Goal: Task Accomplishment & Management: Use online tool/utility

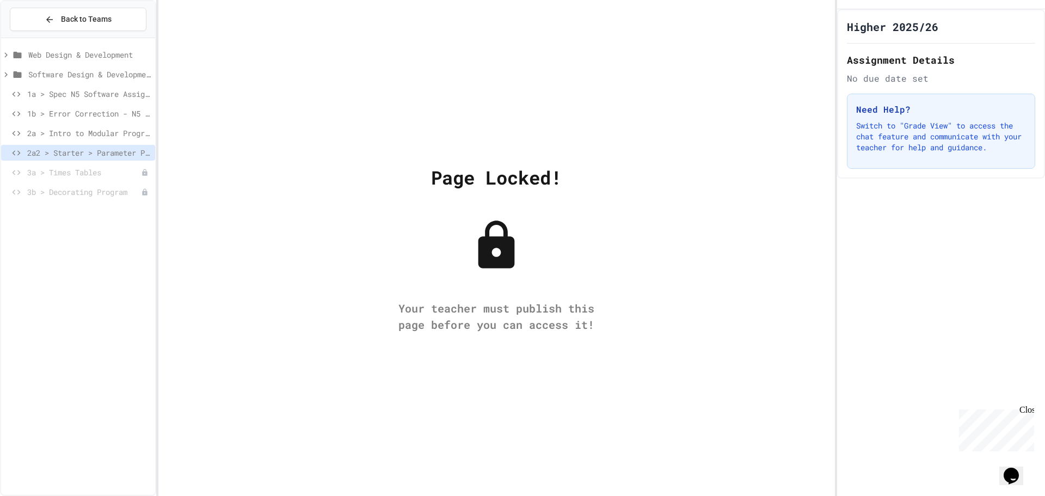
click at [36, 54] on span "Web Design & Development" at bounding box center [89, 54] width 122 height 11
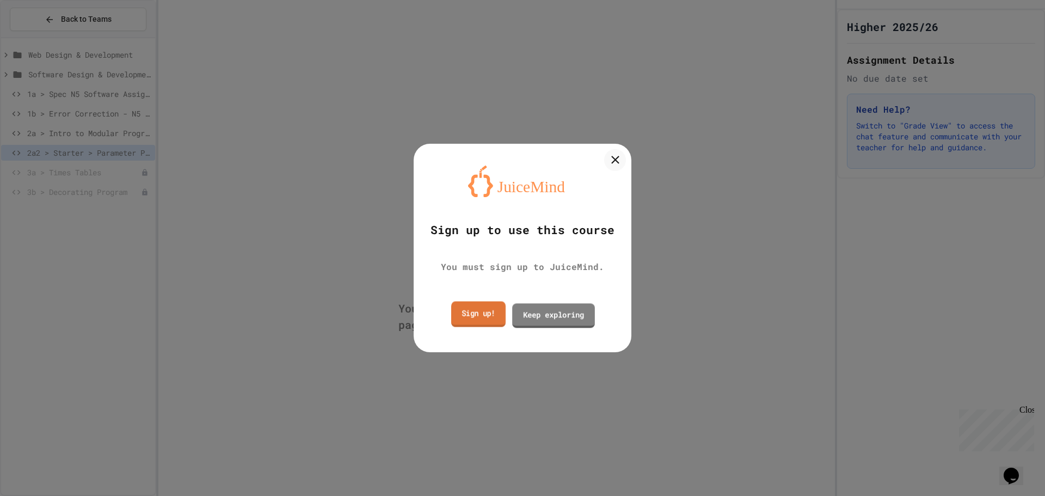
click at [460, 312] on link "Sign up!" at bounding box center [478, 315] width 54 height 26
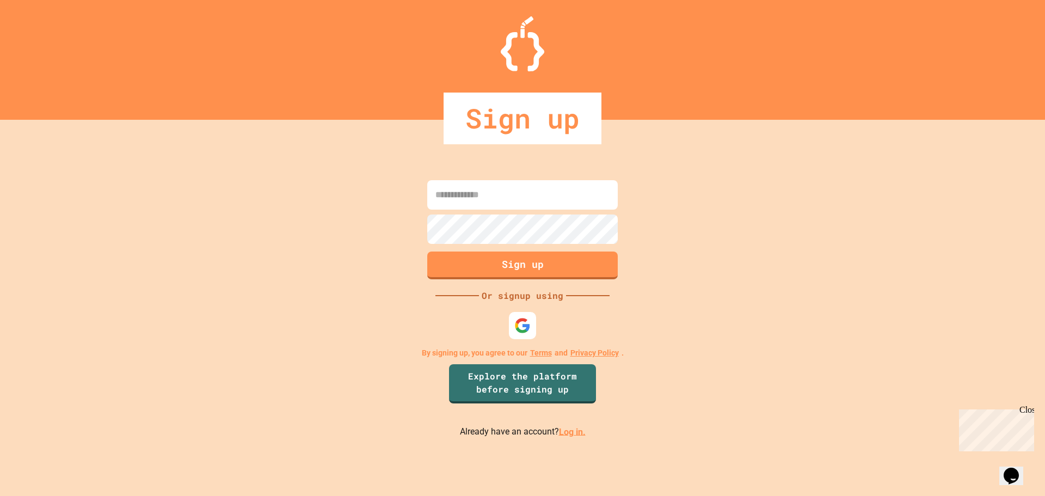
click at [560, 433] on link "Log in." at bounding box center [572, 431] width 27 height 10
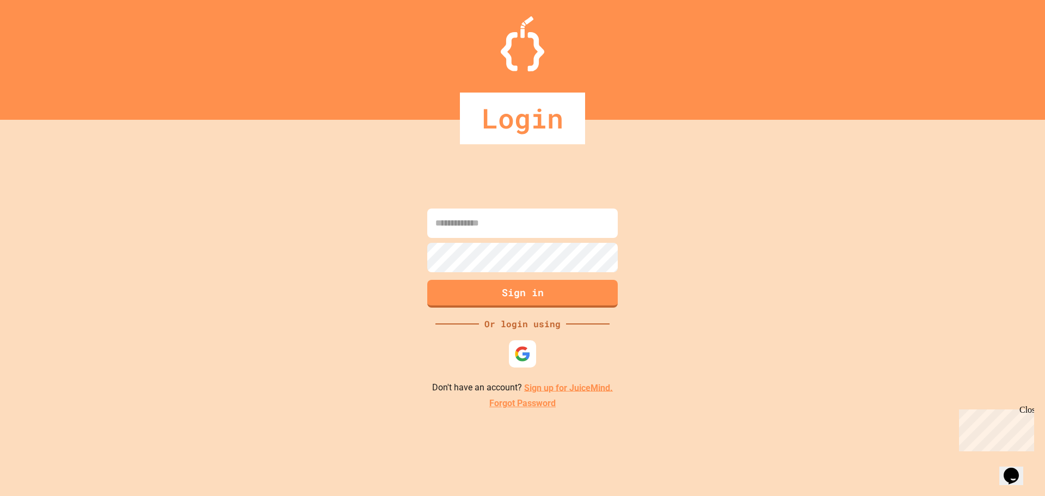
click at [520, 231] on input at bounding box center [522, 222] width 191 height 29
click at [533, 351] on div at bounding box center [523, 354] width 30 height 30
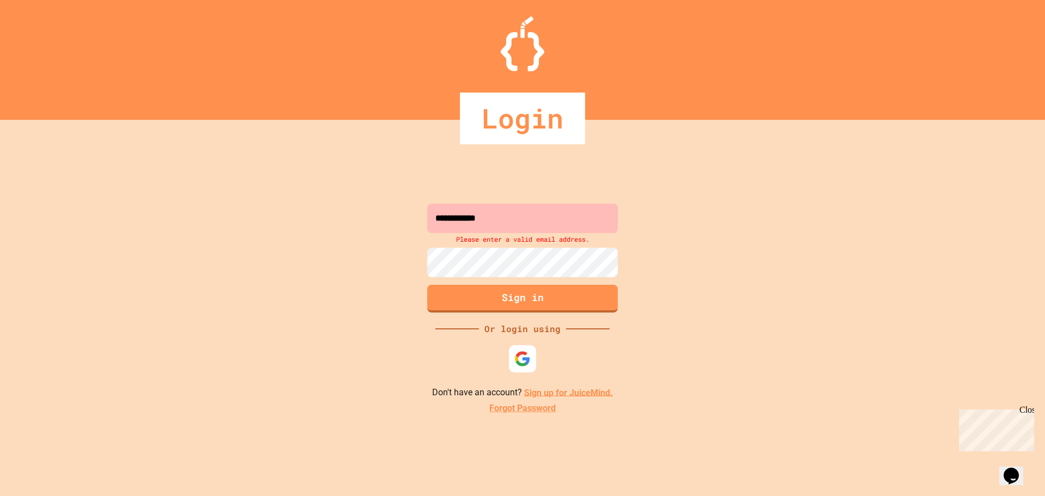
drag, startPoint x: 538, startPoint y: 238, endPoint x: 536, endPoint y: 222, distance: 17.0
click at [538, 237] on div "Please enter a valid email address." at bounding box center [523, 239] width 196 height 12
click at [536, 219] on input "**********" at bounding box center [522, 218] width 191 height 29
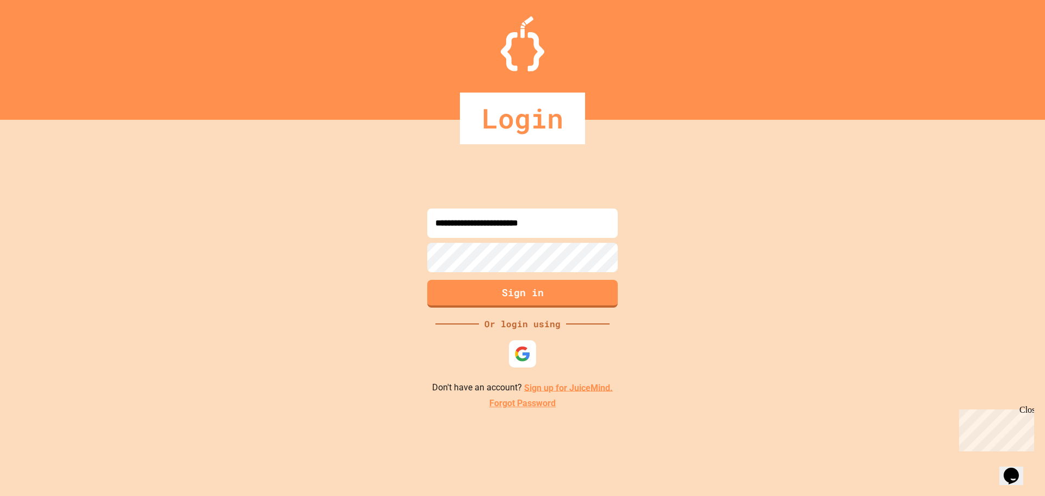
type input "**********"
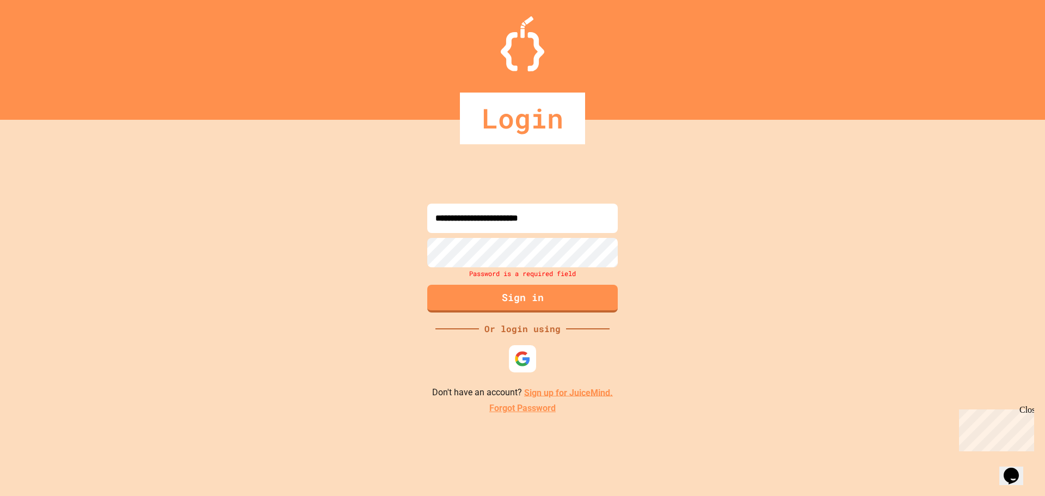
click at [505, 410] on link "Forgot Password" at bounding box center [522, 408] width 66 height 13
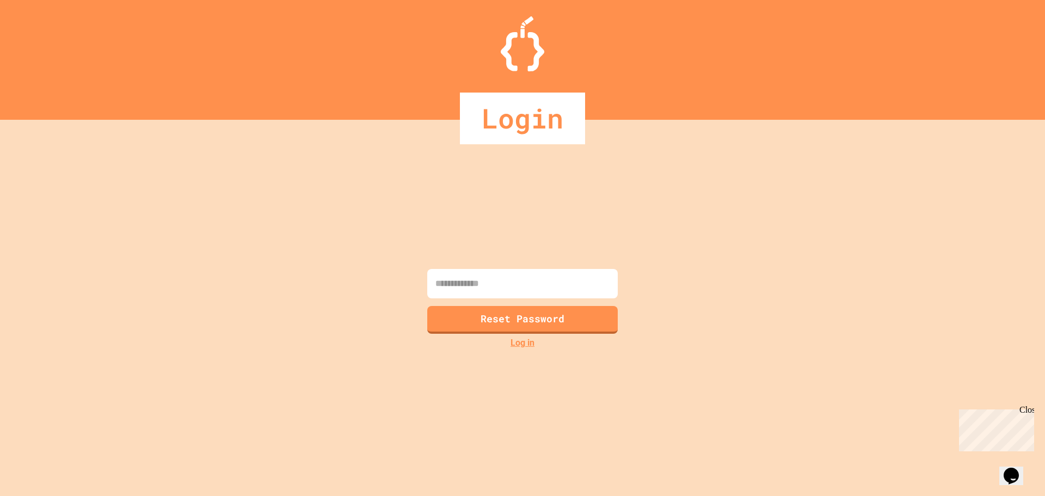
click at [499, 277] on input at bounding box center [522, 283] width 191 height 29
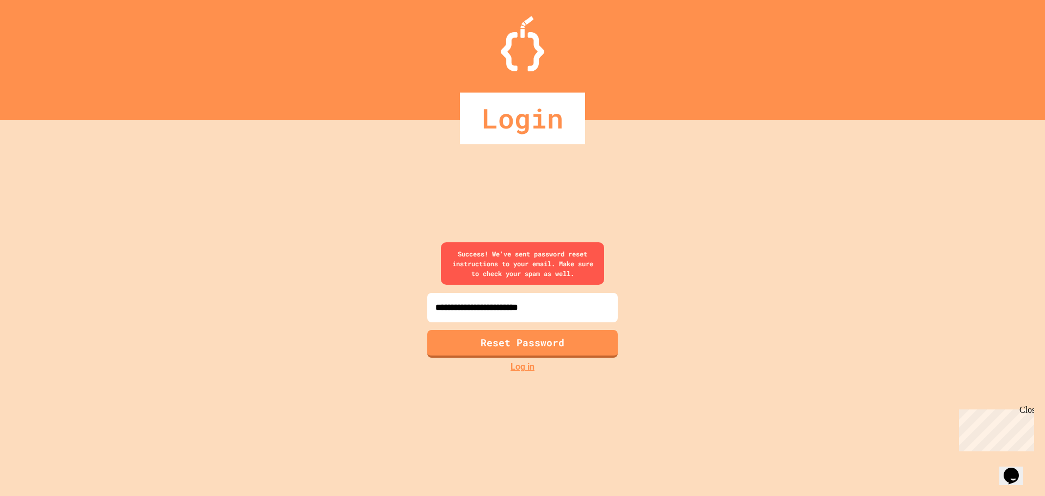
type input "**********"
click at [531, 368] on link "Log in" at bounding box center [523, 366] width 24 height 13
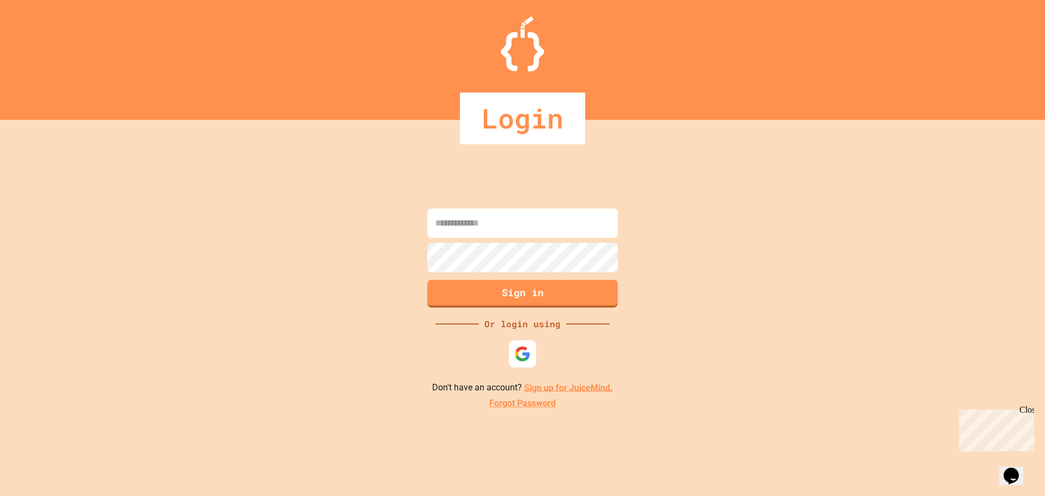
click at [527, 213] on input at bounding box center [522, 222] width 191 height 29
type input "*"
type input "**********"
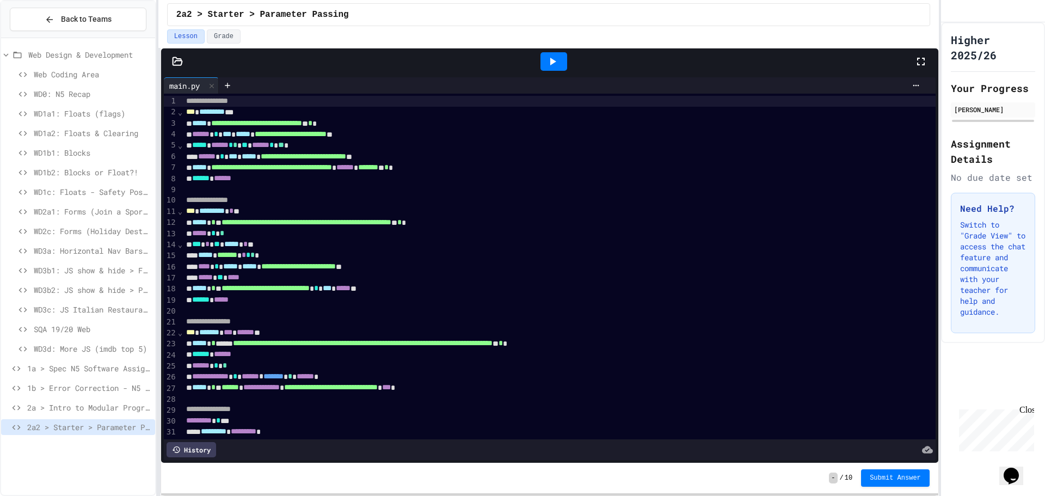
click at [929, 65] on div at bounding box center [926, 61] width 24 height 29
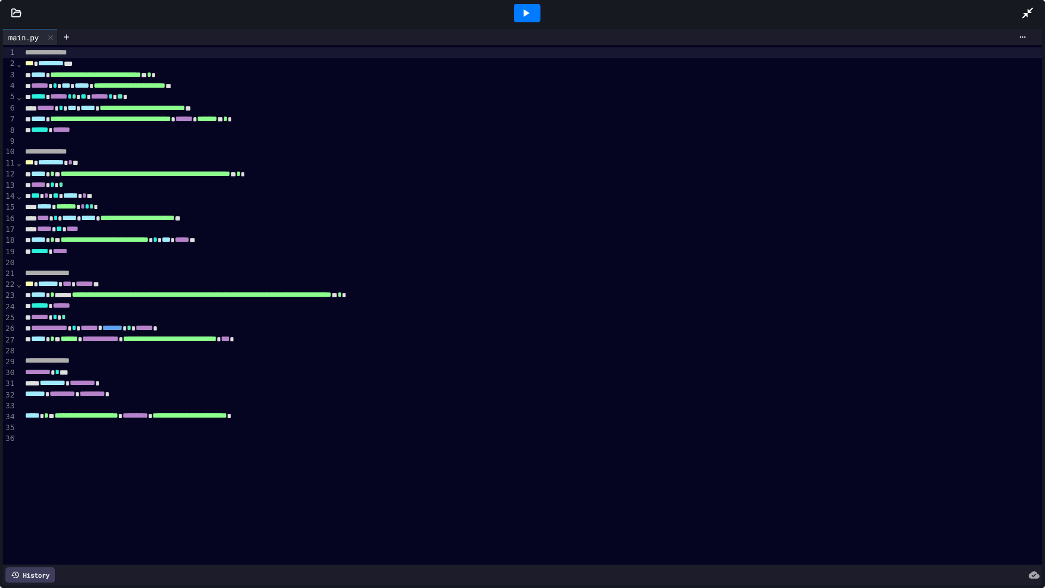
click at [525, 16] on icon at bounding box center [525, 13] width 13 height 13
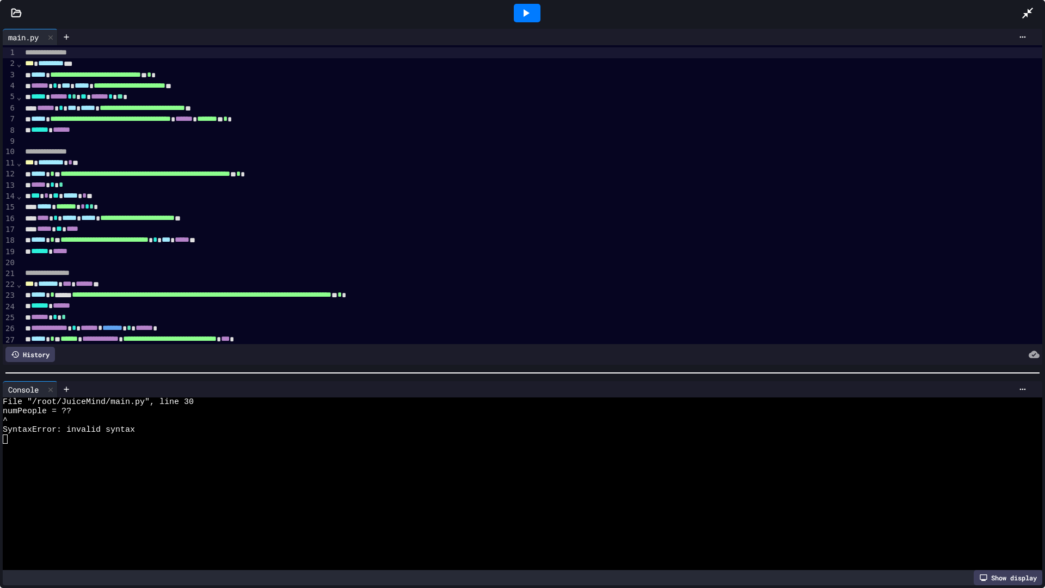
click at [102, 372] on div at bounding box center [522, 372] width 1034 height 1
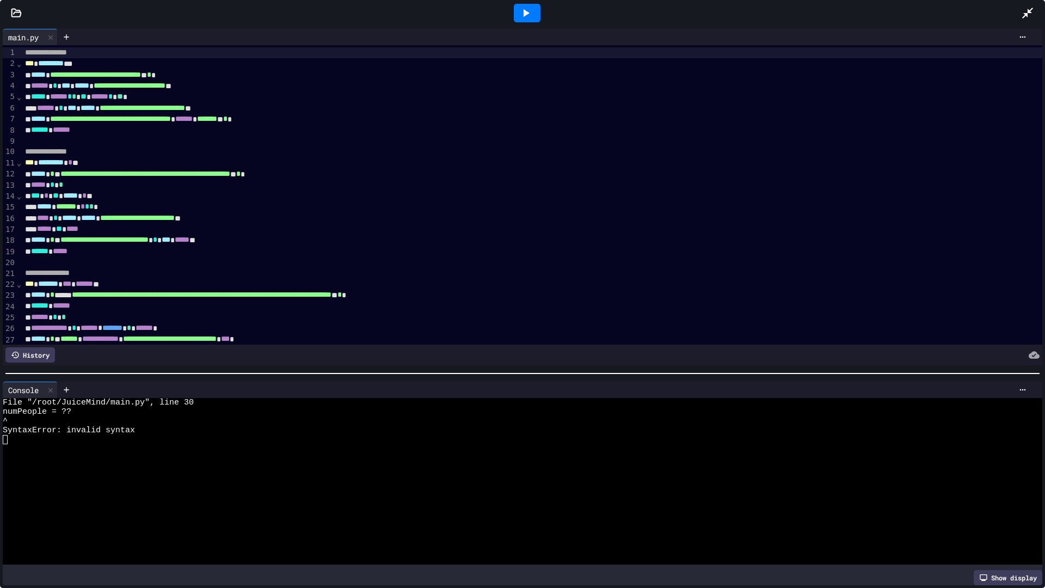
drag, startPoint x: 821, startPoint y: 365, endPoint x: 776, endPoint y: 410, distance: 64.3
click at [776, 416] on div "^" at bounding box center [512, 420] width 1019 height 9
click at [767, 371] on div at bounding box center [522, 373] width 1045 height 11
drag, startPoint x: 767, startPoint y: 371, endPoint x: 979, endPoint y: 375, distance: 211.8
click at [979, 379] on div "Console WWWWWWWWWWWWWWWWWWWWWWWWWWWWWWWW File "/root/JuiceMind/main.py", line 3…" at bounding box center [522, 483] width 1045 height 209
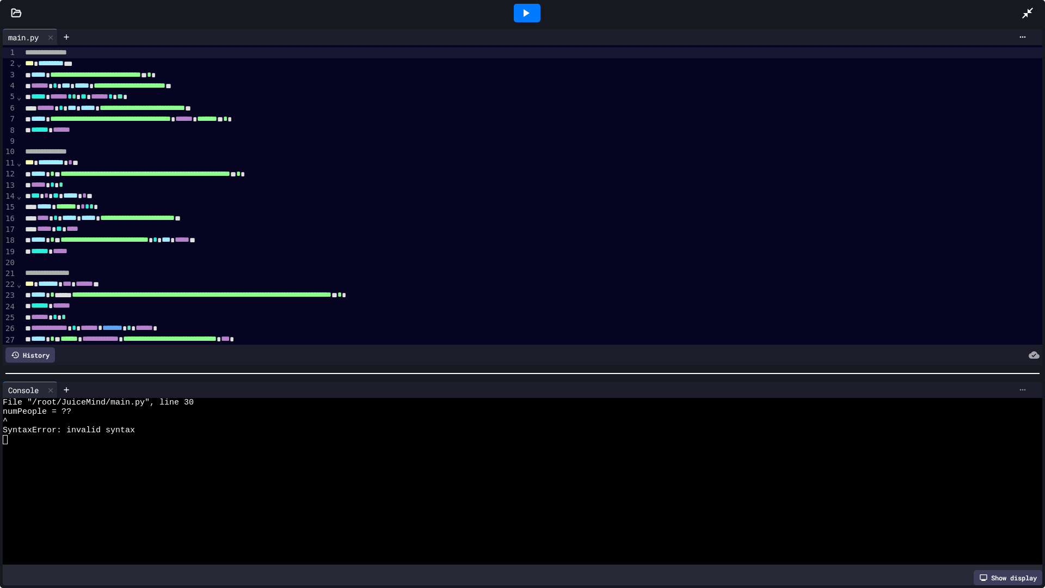
click at [1014, 385] on div at bounding box center [1022, 389] width 17 height 9
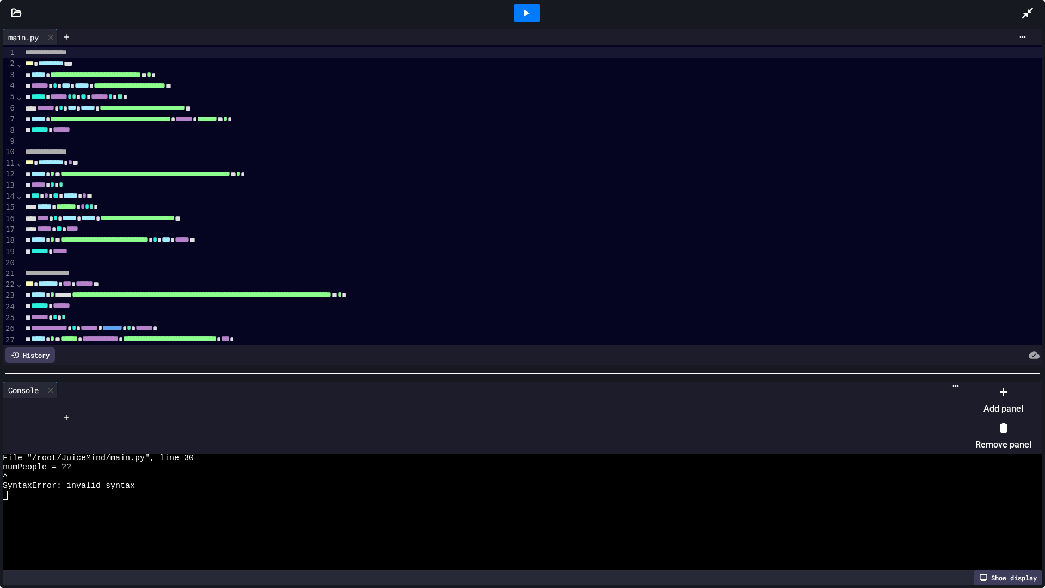
click at [978, 432] on li "Remove panel" at bounding box center [1003, 436] width 56 height 35
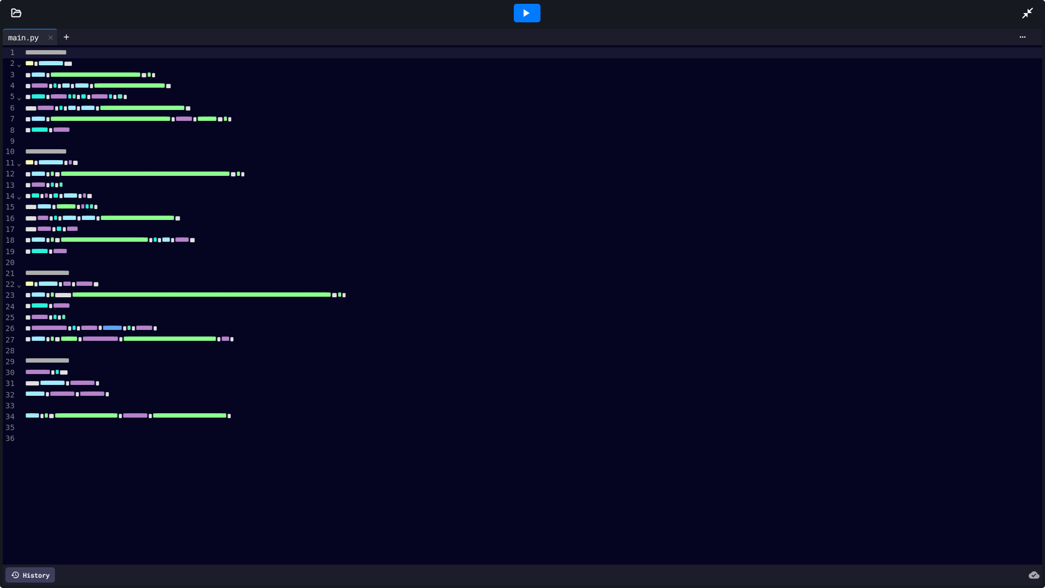
click at [531, 14] on icon at bounding box center [525, 13] width 13 height 13
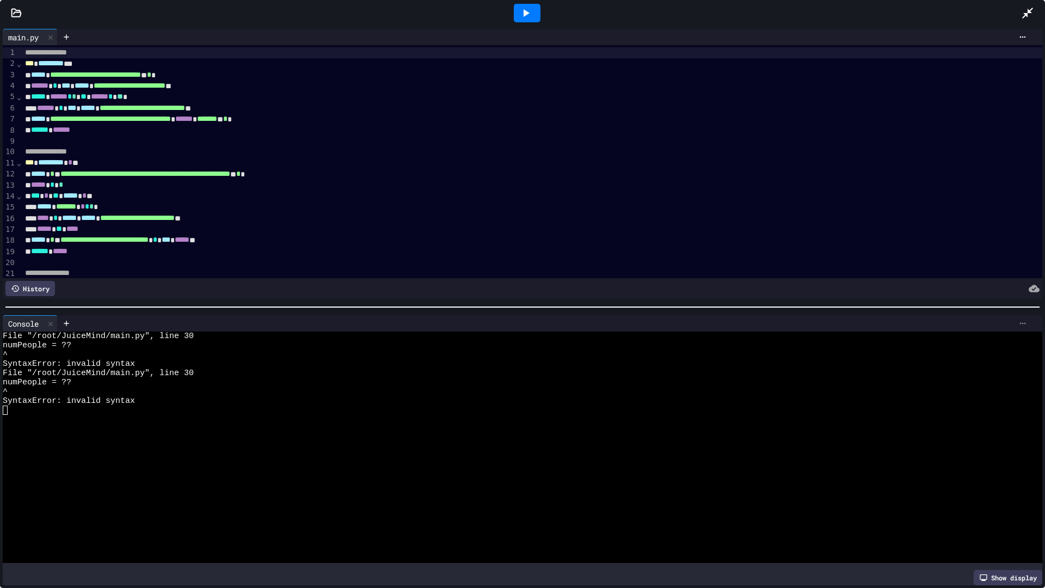
click at [1019, 321] on div at bounding box center [1022, 323] width 17 height 9
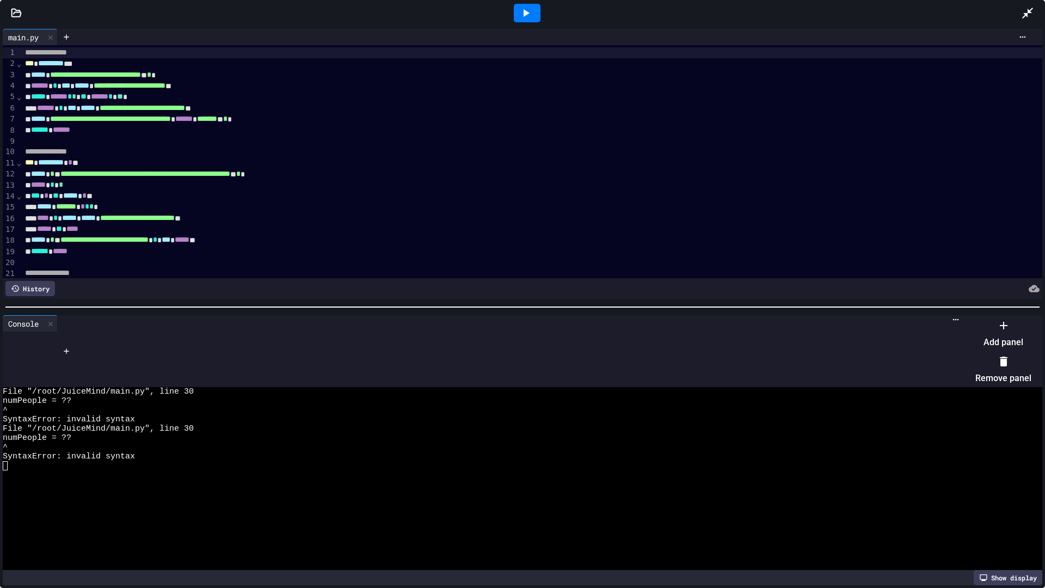
click at [996, 339] on li "Add panel" at bounding box center [1003, 333] width 56 height 35
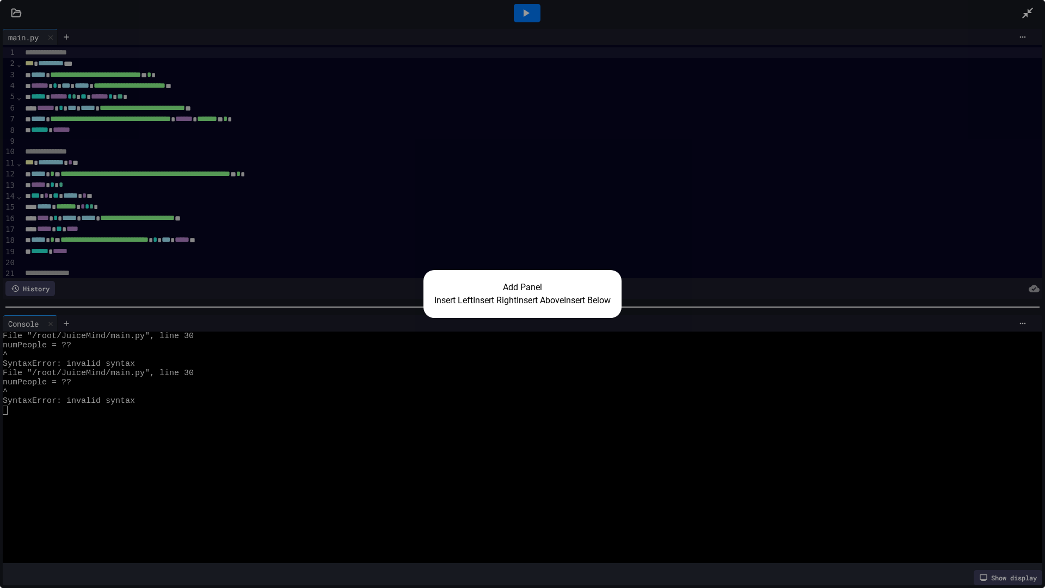
click at [488, 299] on button "Insert Right" at bounding box center [495, 300] width 44 height 13
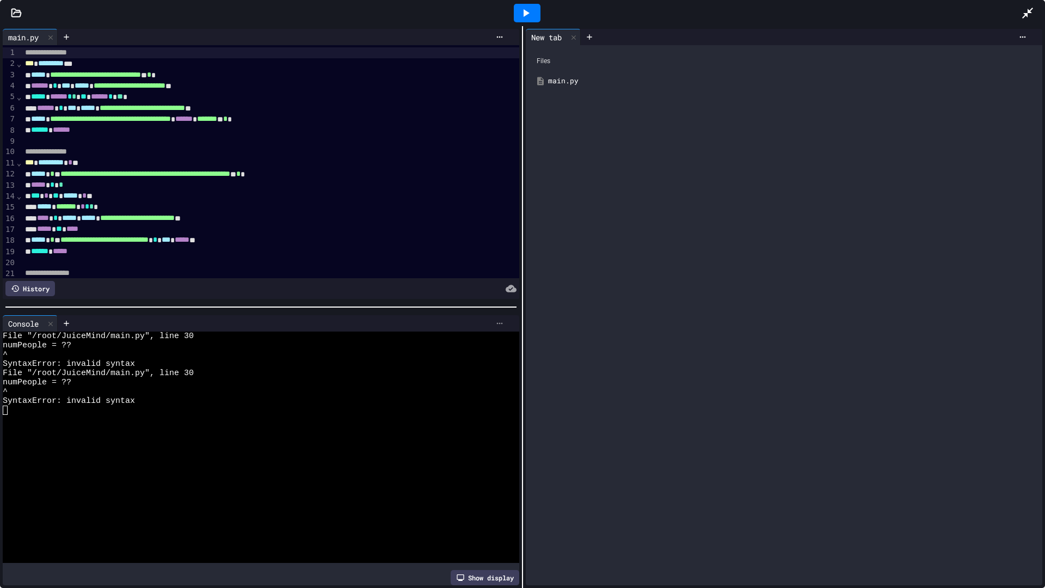
click at [495, 319] on icon at bounding box center [499, 323] width 9 height 9
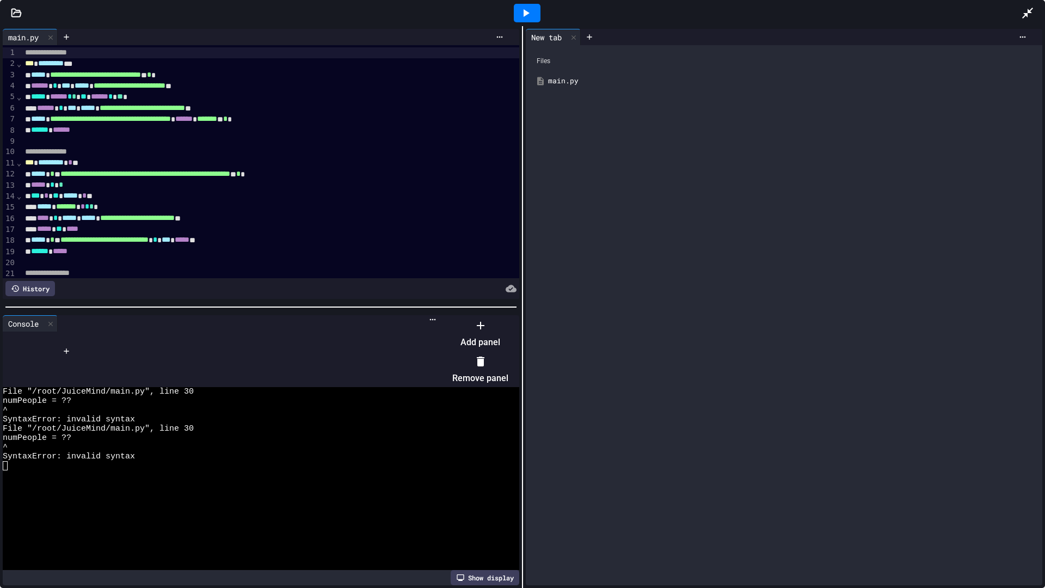
click at [508, 352] on li "Remove panel" at bounding box center [480, 369] width 56 height 35
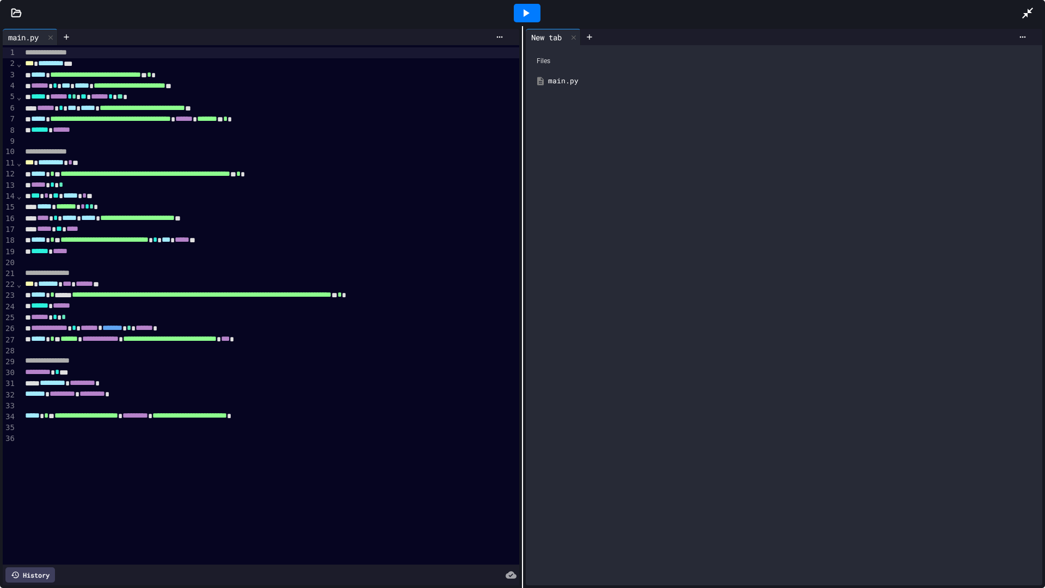
click at [542, 58] on div "Files" at bounding box center [784, 61] width 506 height 21
click at [542, 81] on div "main.py" at bounding box center [784, 81] width 506 height 20
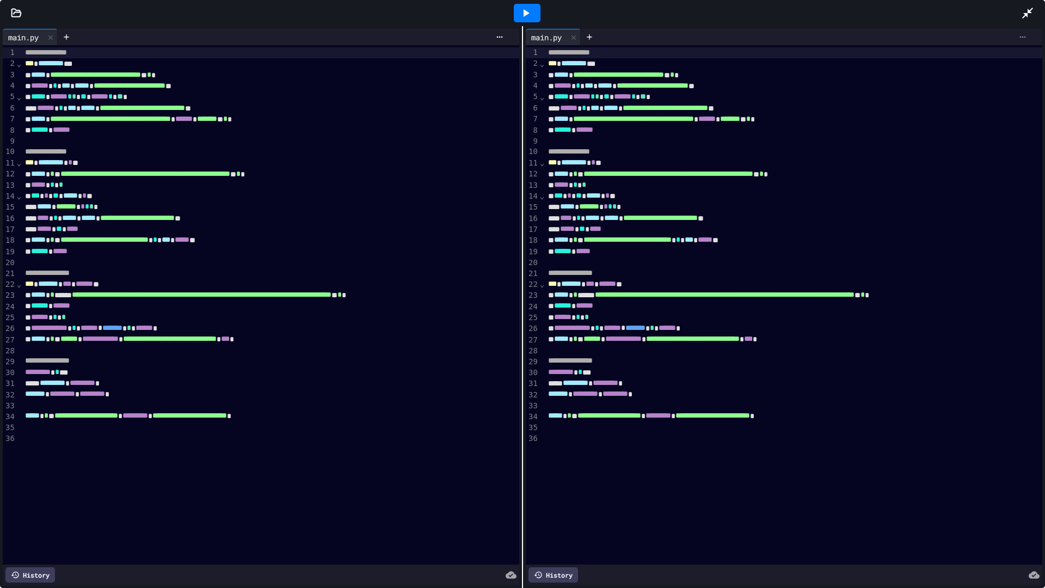
click at [1018, 41] on icon at bounding box center [1022, 37] width 9 height 9
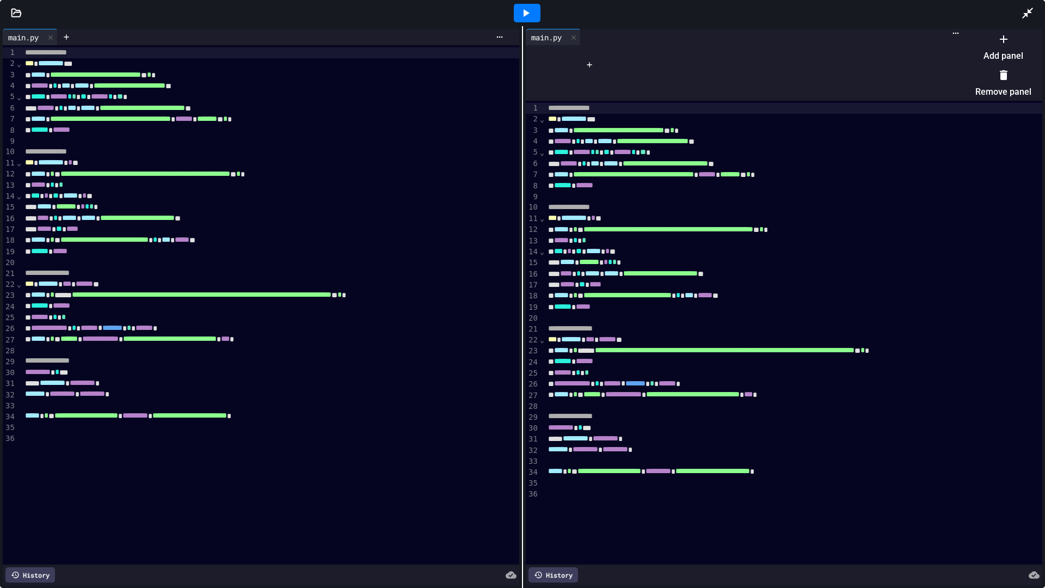
click at [990, 79] on li "Remove panel" at bounding box center [1003, 83] width 56 height 35
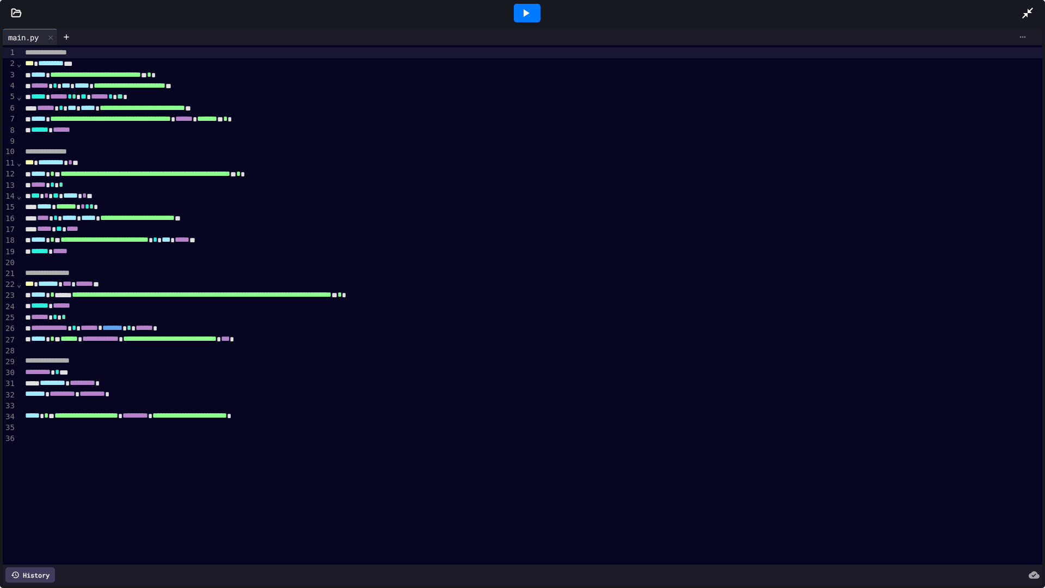
click at [1018, 35] on icon at bounding box center [1022, 37] width 9 height 9
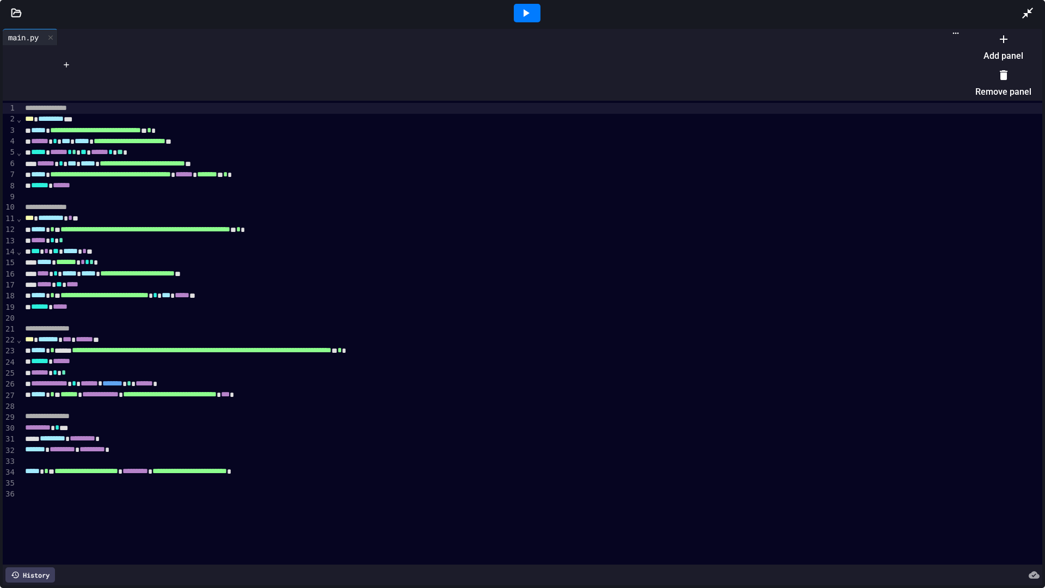
click at [985, 51] on li "Add panel" at bounding box center [1003, 47] width 56 height 35
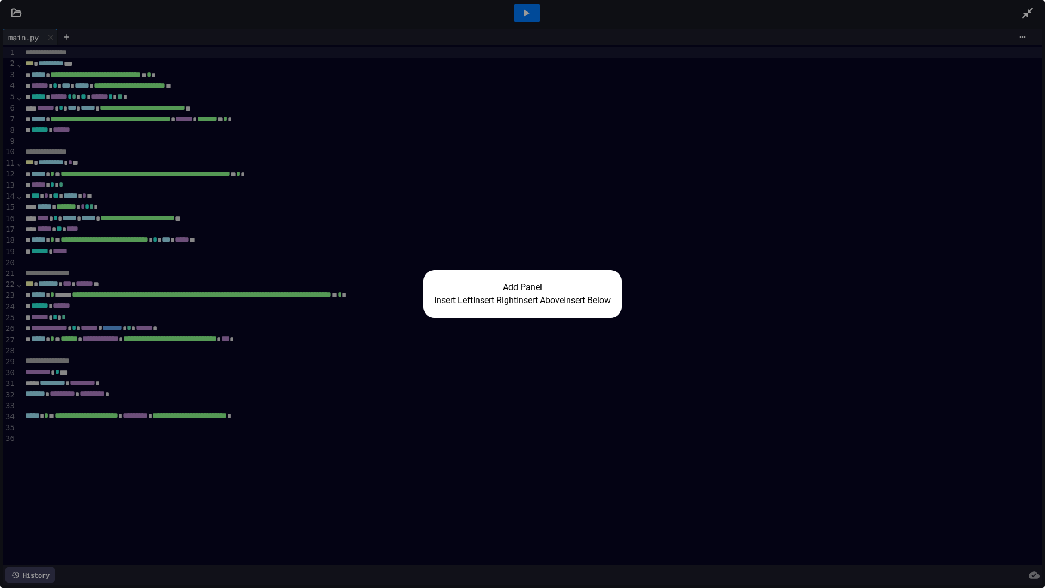
click at [481, 298] on button "Insert Right" at bounding box center [495, 300] width 44 height 13
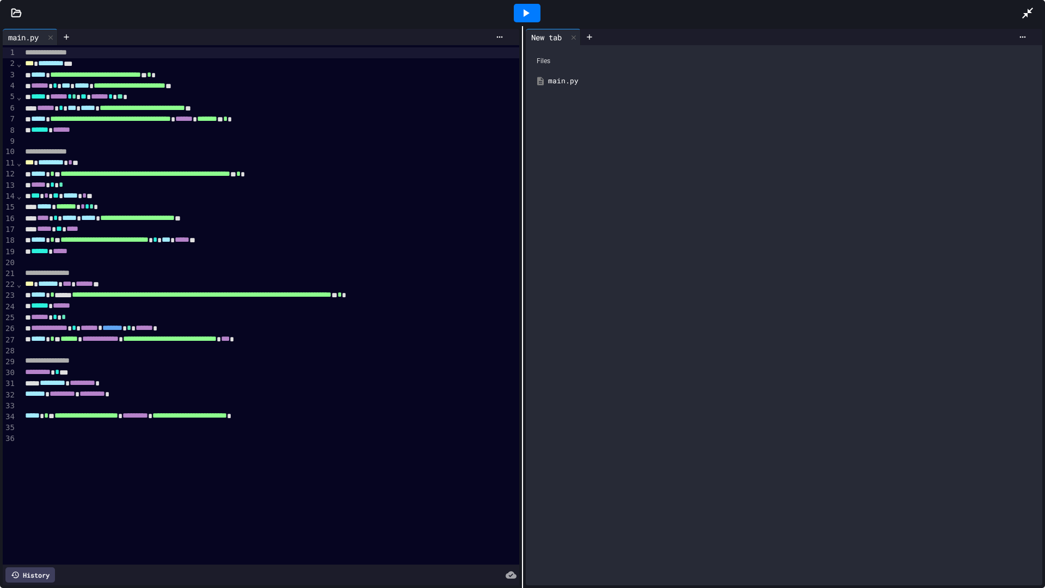
click at [524, 11] on icon at bounding box center [527, 13] width 6 height 8
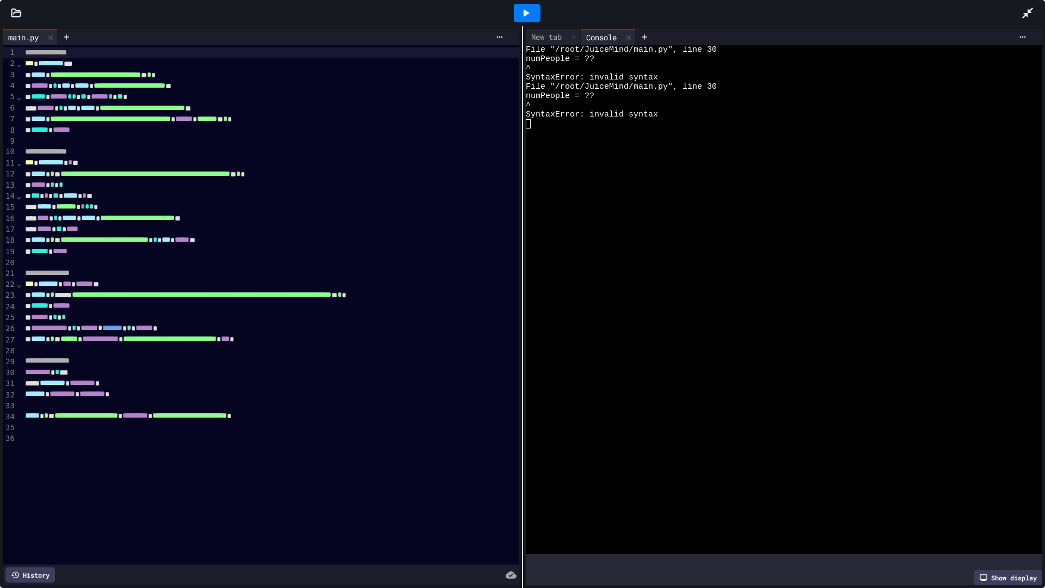
click at [526, 126] on textarea "Terminal input" at bounding box center [528, 123] width 5 height 9
click at [562, 145] on div at bounding box center [776, 142] width 500 height 9
click at [494, 161] on div "*** ********* * * **" at bounding box center [265, 162] width 486 height 11
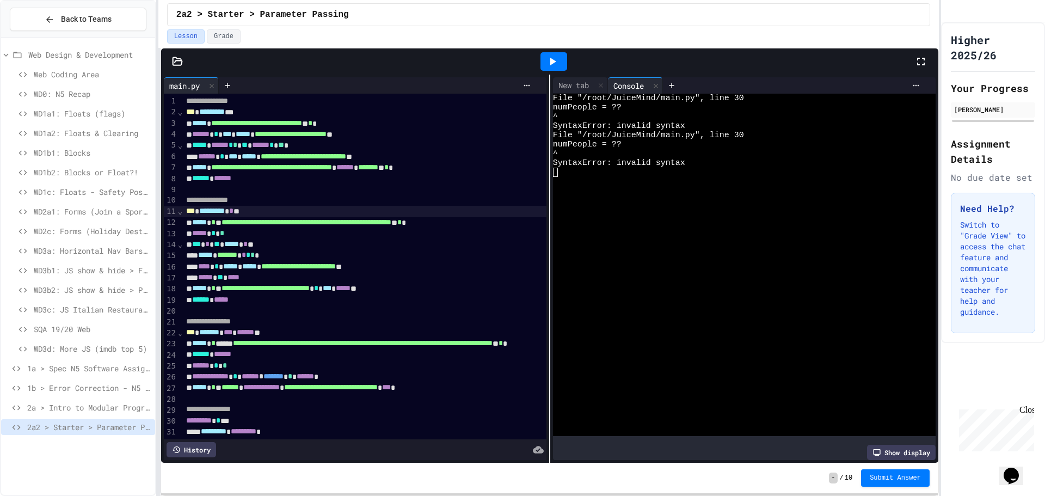
click at [921, 62] on icon at bounding box center [920, 61] width 13 height 13
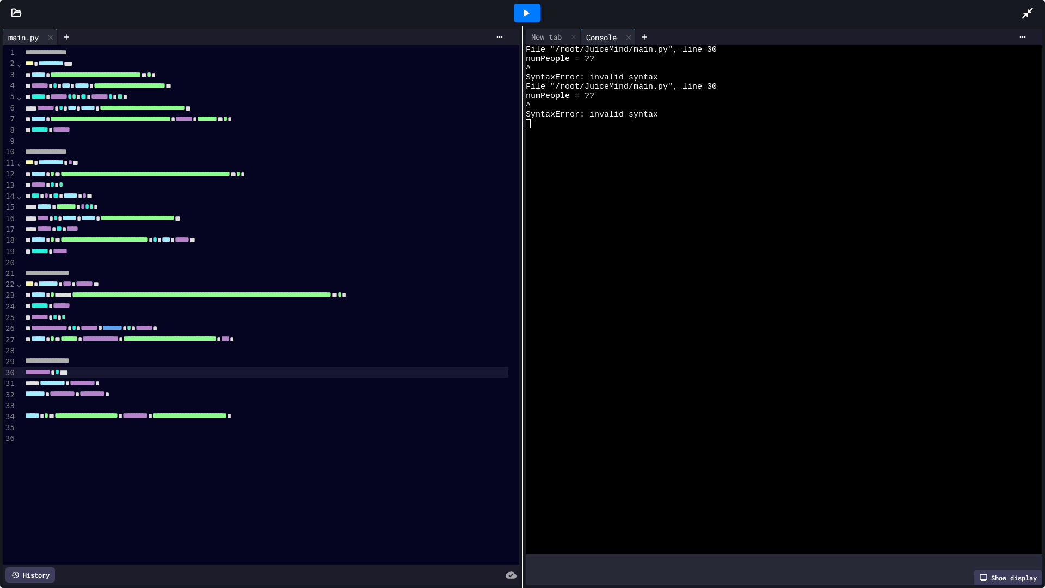
click at [144, 371] on div "********* * **" at bounding box center [265, 372] width 486 height 11
click at [535, 9] on div at bounding box center [527, 13] width 27 height 19
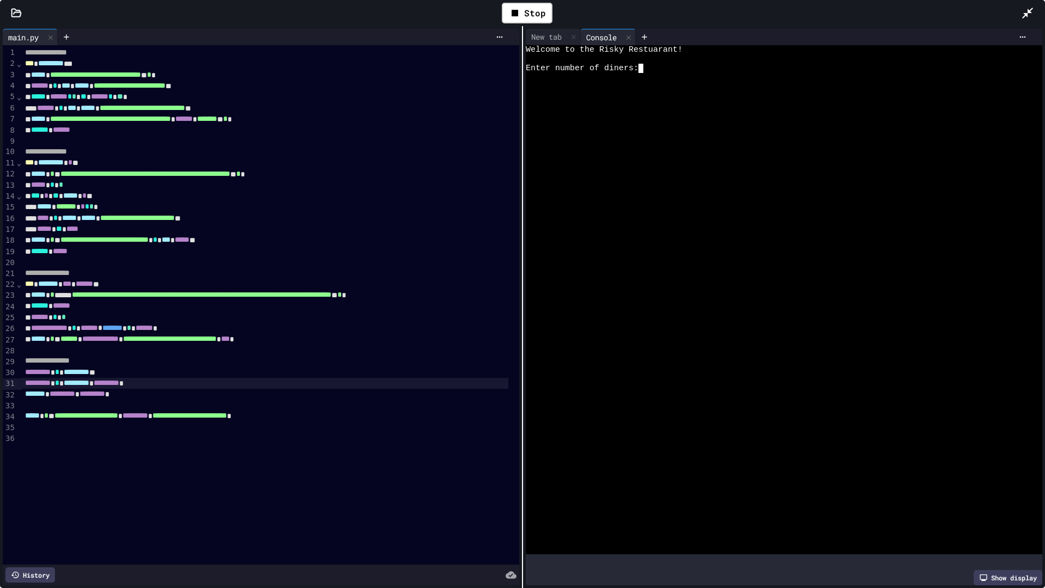
click at [646, 70] on div "Enter number of diners:" at bounding box center [776, 68] width 500 height 9
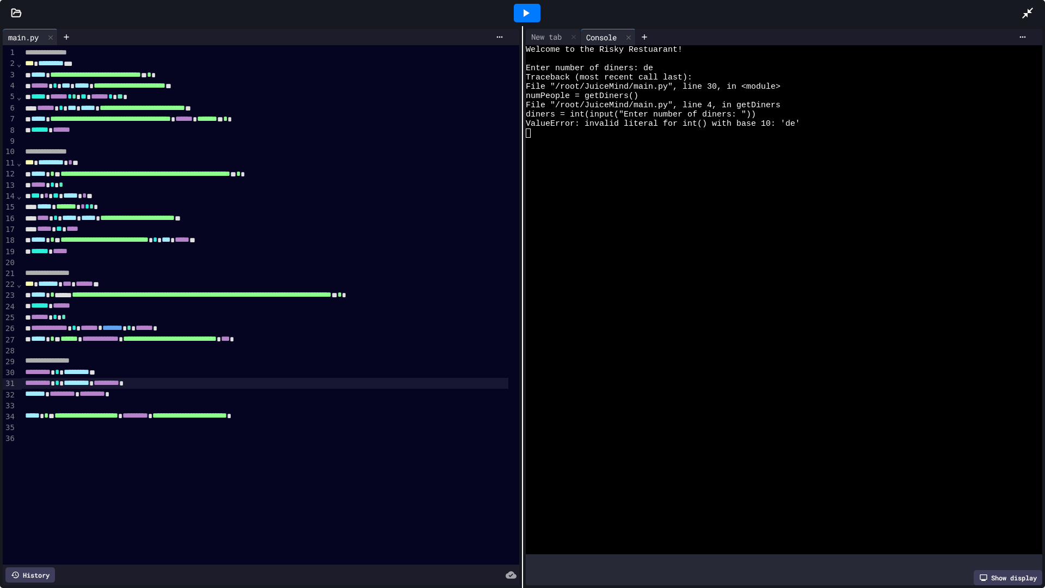
click at [536, 12] on div at bounding box center [527, 13] width 27 height 19
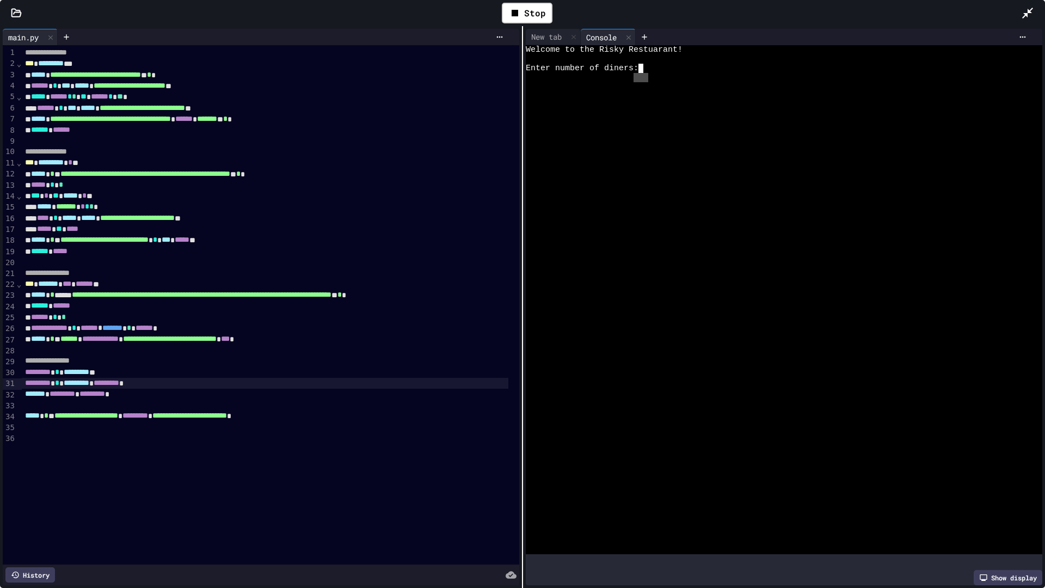
drag, startPoint x: 643, startPoint y: 76, endPoint x: 628, endPoint y: 80, distance: 15.2
click at [628, 80] on div at bounding box center [776, 77] width 500 height 9
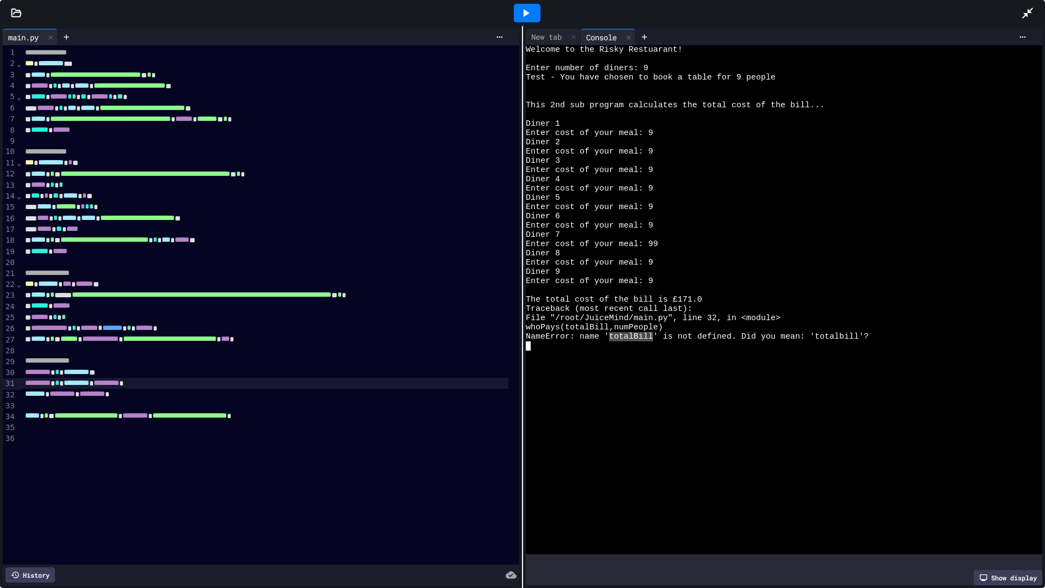
drag, startPoint x: 606, startPoint y: 341, endPoint x: 658, endPoint y: 329, distance: 52.4
click at [568, 364] on div at bounding box center [776, 364] width 500 height 9
click at [50, 384] on span "*********" at bounding box center [38, 383] width 26 height 8
click at [527, 13] on icon at bounding box center [527, 13] width 6 height 8
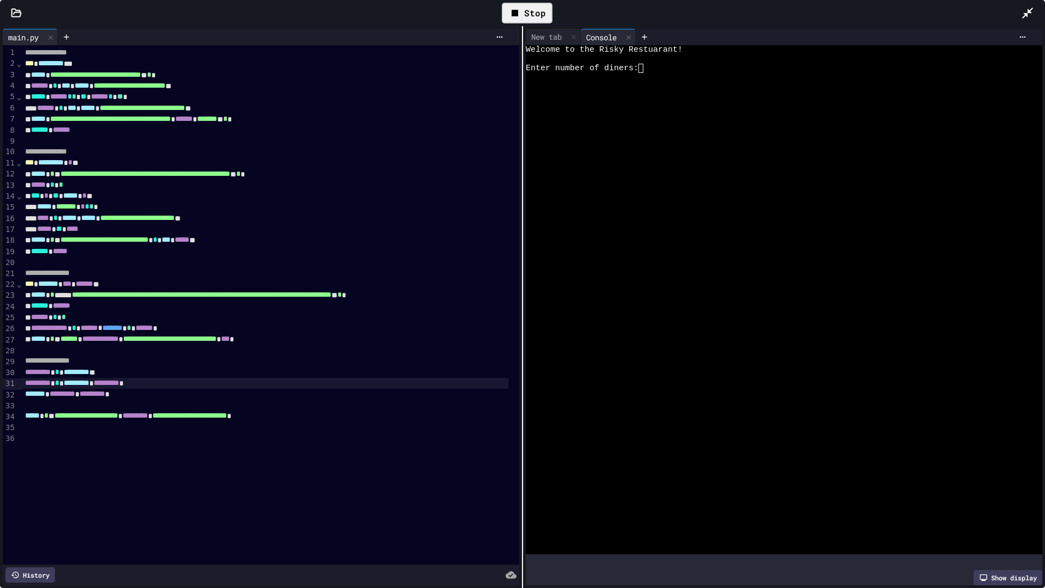
click at [645, 77] on div at bounding box center [776, 77] width 500 height 9
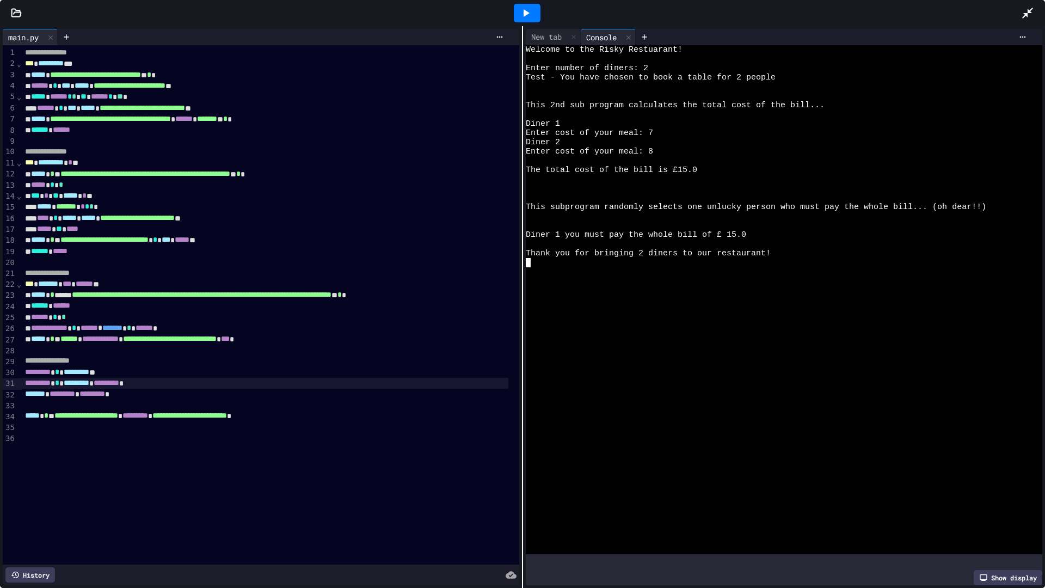
click at [536, 3] on div at bounding box center [527, 12] width 38 height 29
click at [528, 13] on icon at bounding box center [527, 13] width 6 height 8
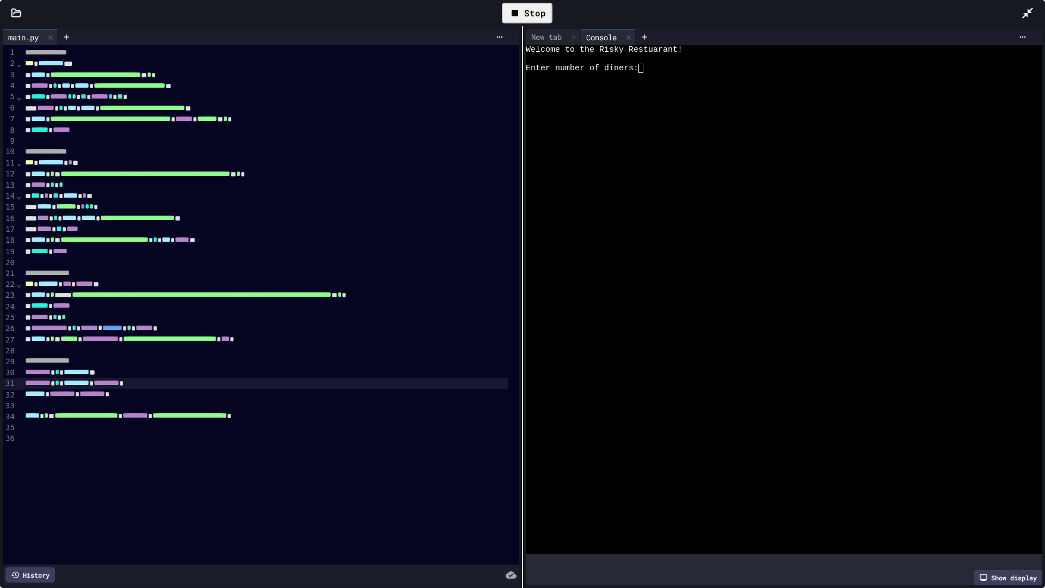
click at [658, 57] on div at bounding box center [776, 58] width 500 height 9
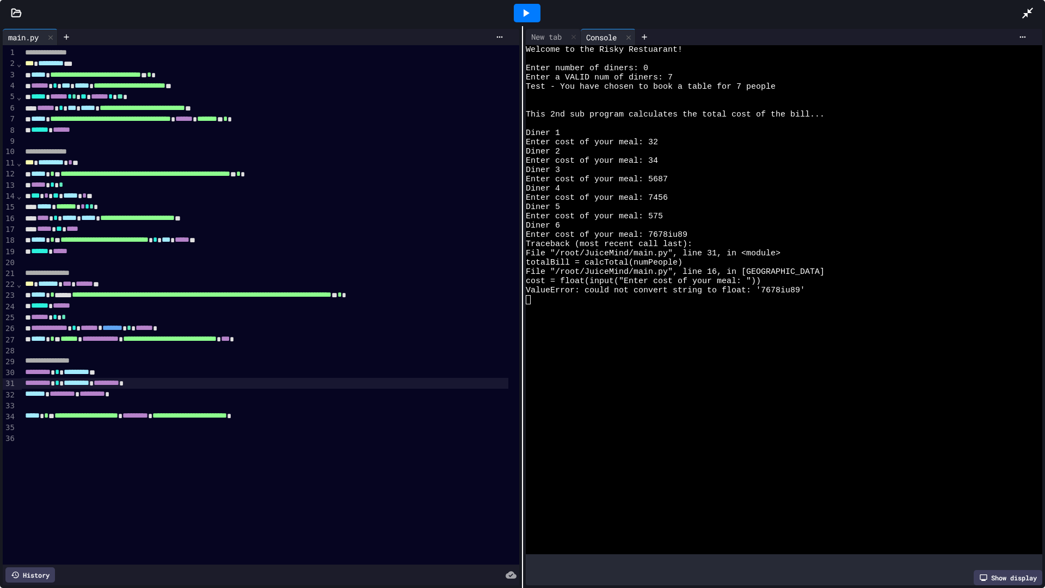
click at [532, 14] on div at bounding box center [527, 13] width 27 height 19
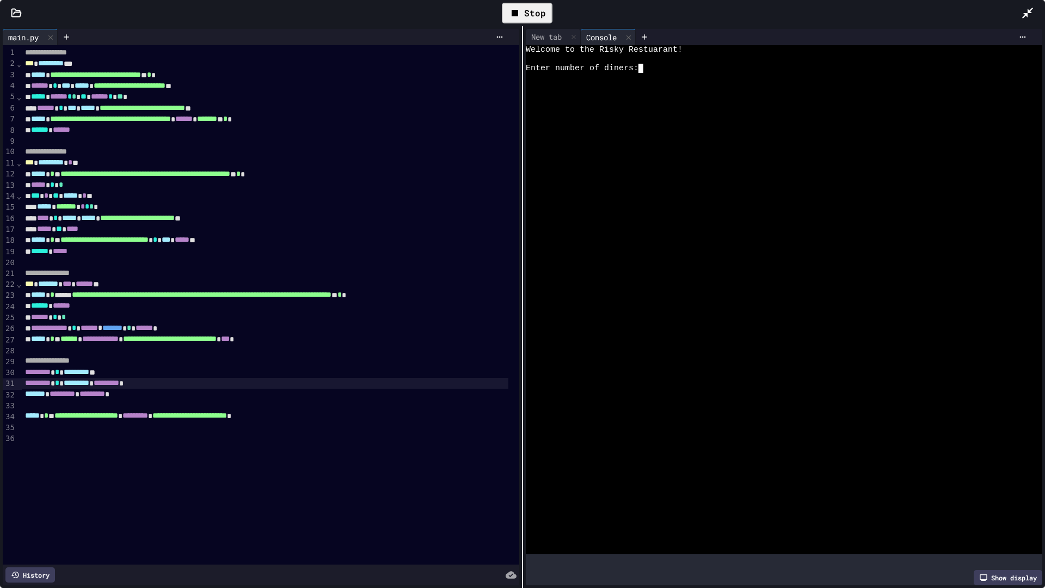
click at [677, 81] on div at bounding box center [776, 77] width 500 height 9
click at [239, 235] on div "***** ** ****" at bounding box center [265, 229] width 486 height 11
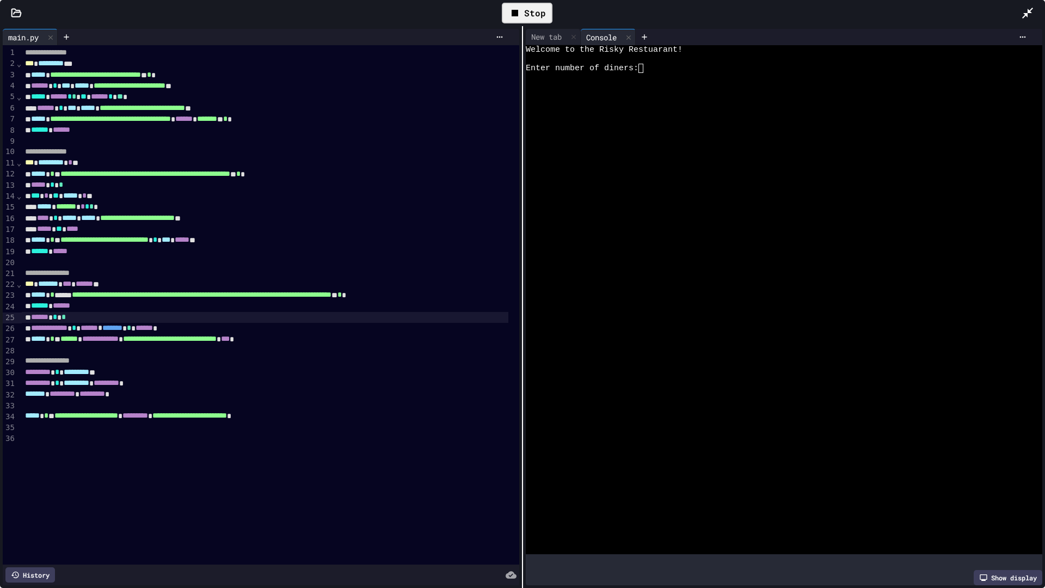
click at [98, 323] on div "****** * *" at bounding box center [265, 317] width 486 height 11
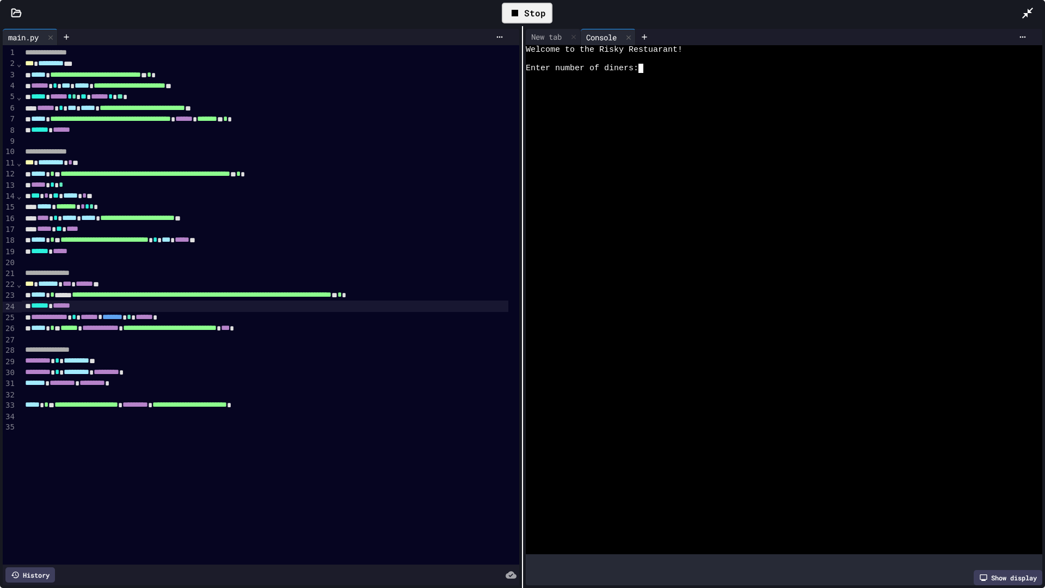
click at [649, 79] on div at bounding box center [776, 77] width 500 height 9
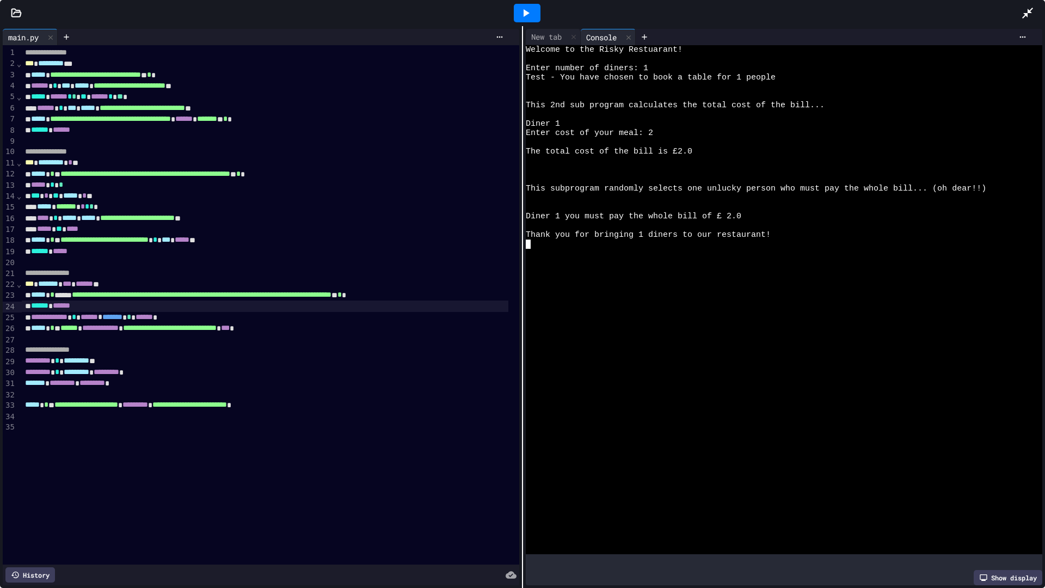
drag, startPoint x: 529, startPoint y: 8, endPoint x: 529, endPoint y: -58, distance: 65.9
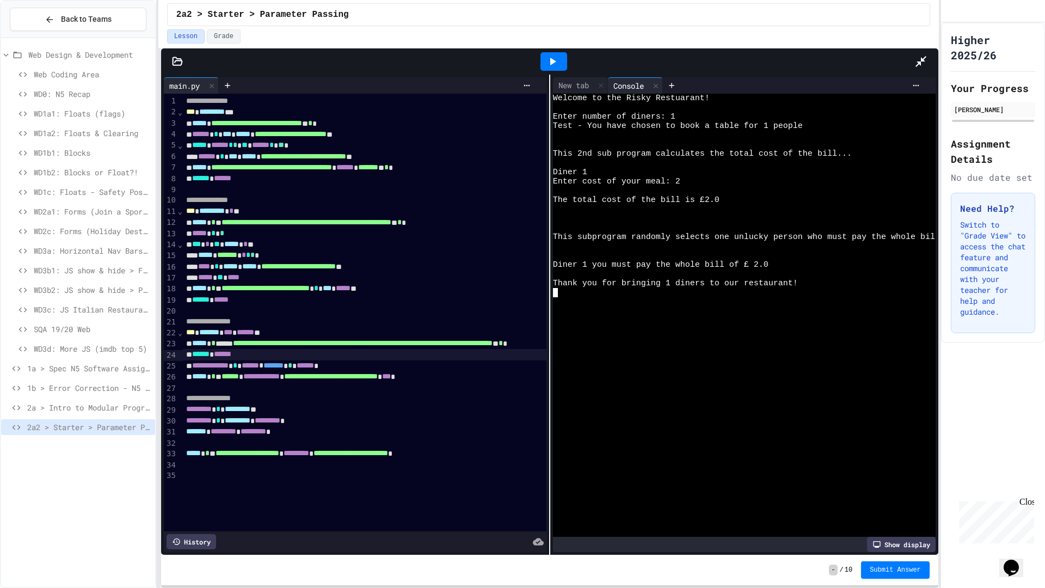
click at [529, 0] on html "**********" at bounding box center [522, 294] width 1045 height 588
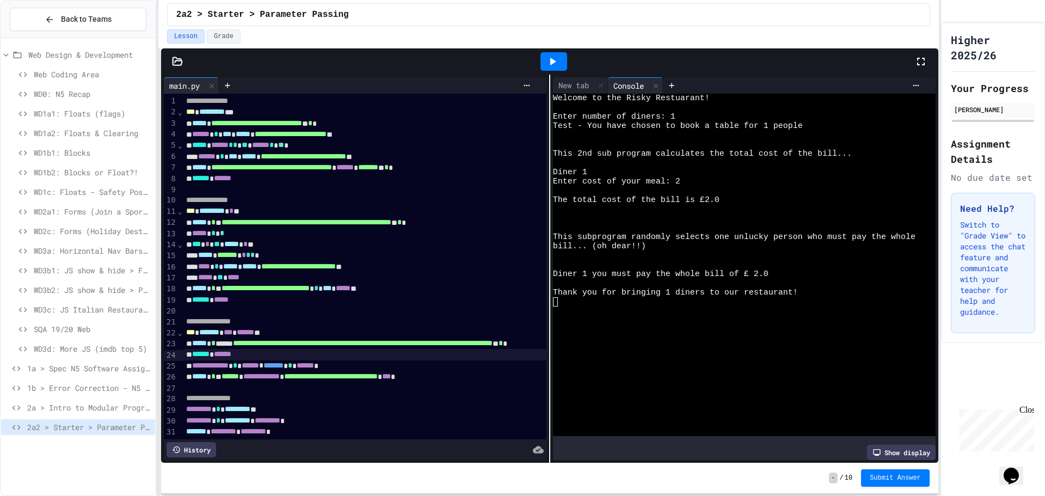
click at [919, 60] on icon at bounding box center [920, 61] width 13 height 13
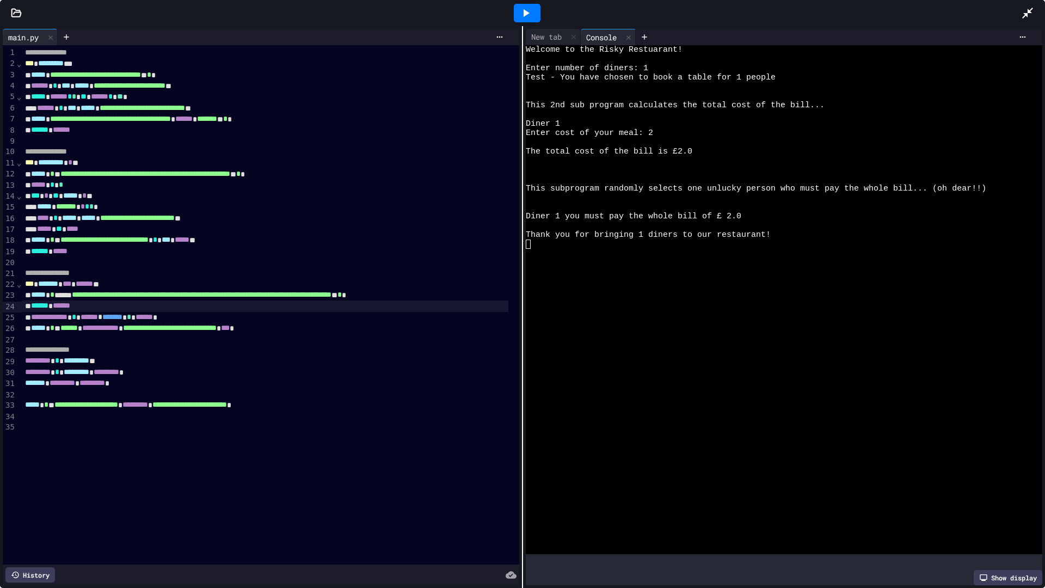
click at [521, 11] on icon at bounding box center [525, 13] width 13 height 13
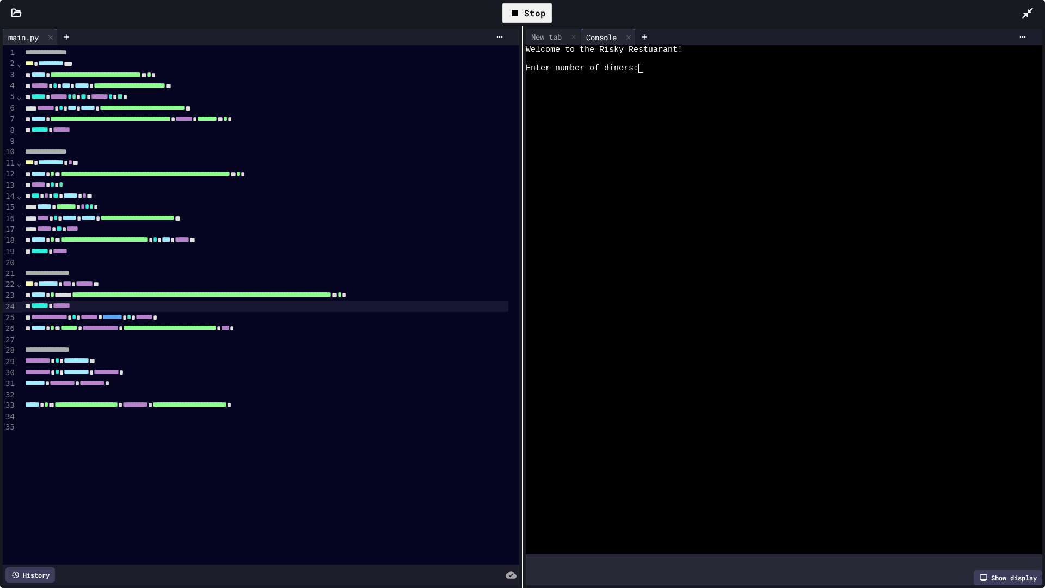
click at [654, 64] on div "Welcome to the Risky Restuarant! Enter number of diners:" at bounding box center [776, 299] width 500 height 509
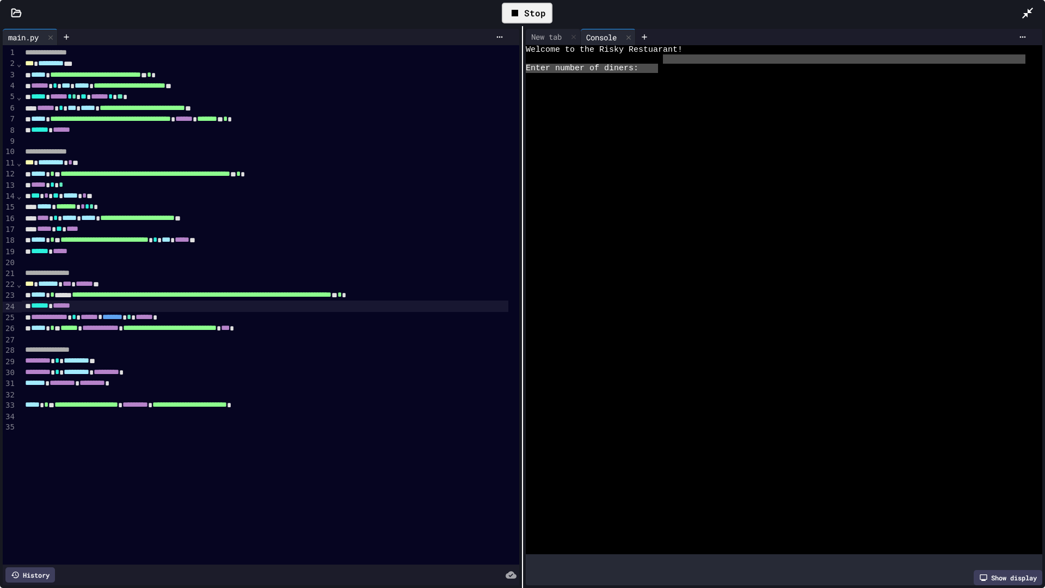
click at [652, 73] on div at bounding box center [776, 77] width 500 height 9
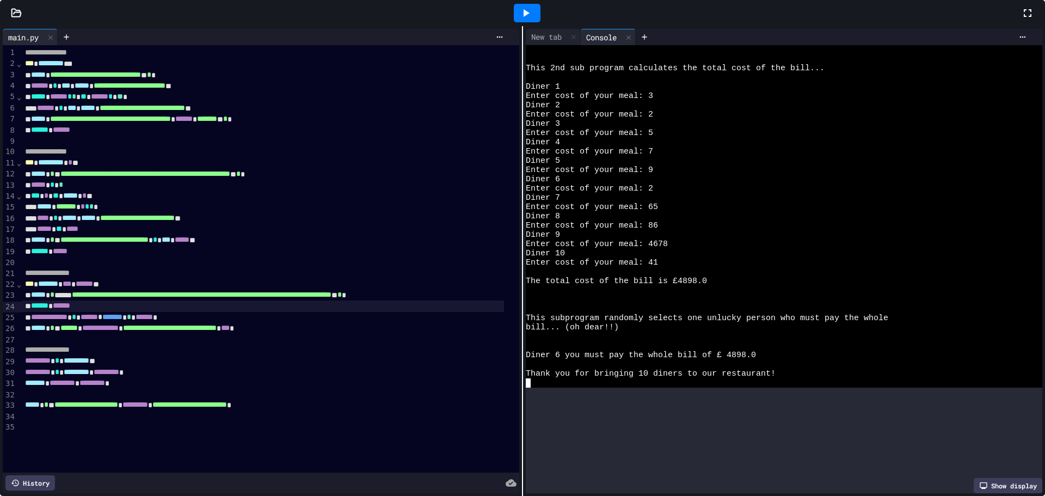
scroll to position [65, 0]
